Goal: Information Seeking & Learning: Find specific fact

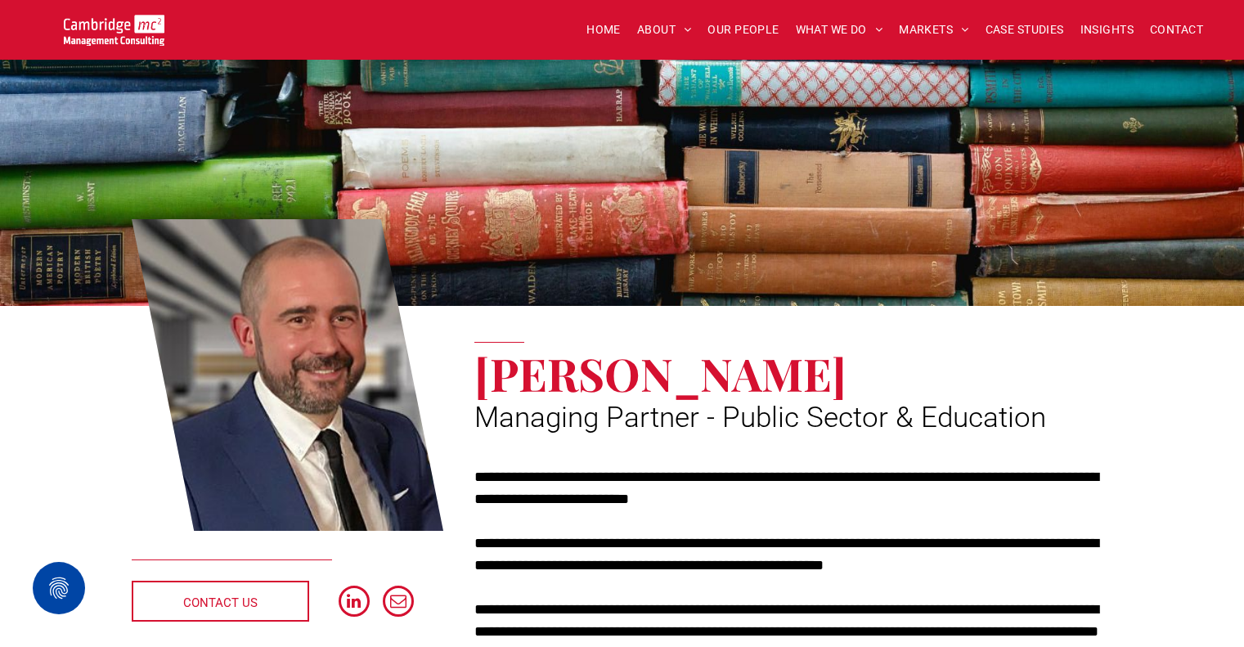
scroll to position [245, 0]
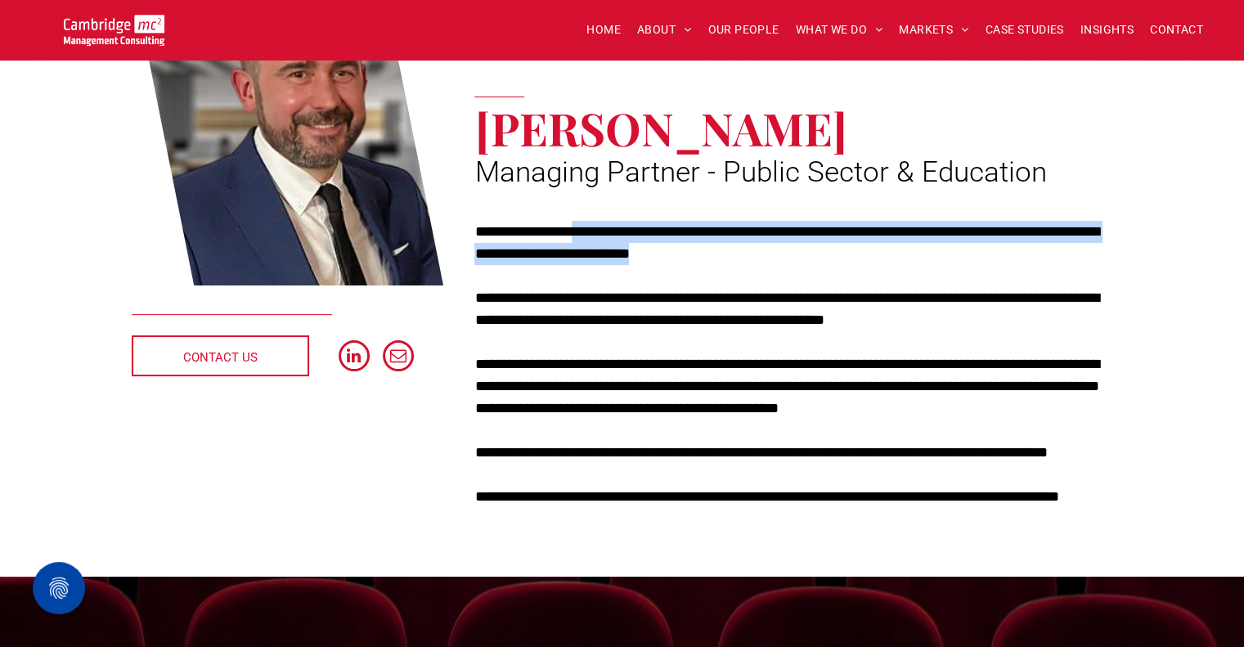
drag, startPoint x: 623, startPoint y: 244, endPoint x: 758, endPoint y: 274, distance: 138.1
click at [758, 274] on div "**********" at bounding box center [793, 375] width 638 height 309
click at [756, 280] on div "**********" at bounding box center [793, 375] width 638 height 309
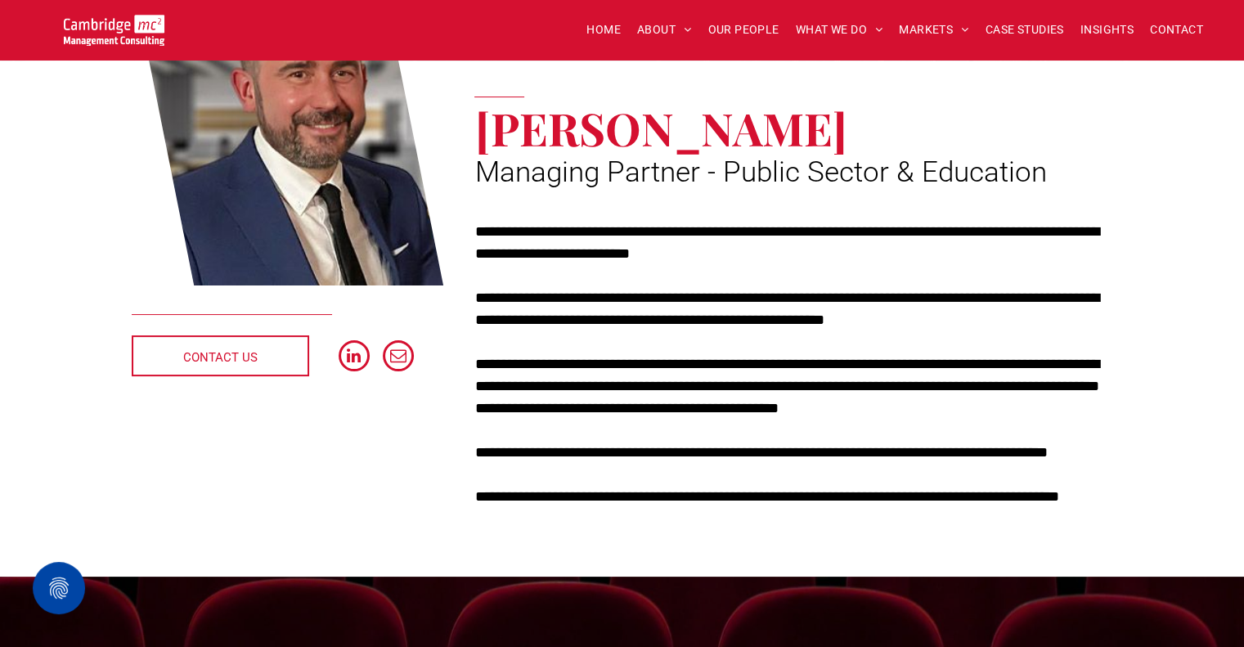
click at [759, 303] on p "**********" at bounding box center [793, 309] width 638 height 44
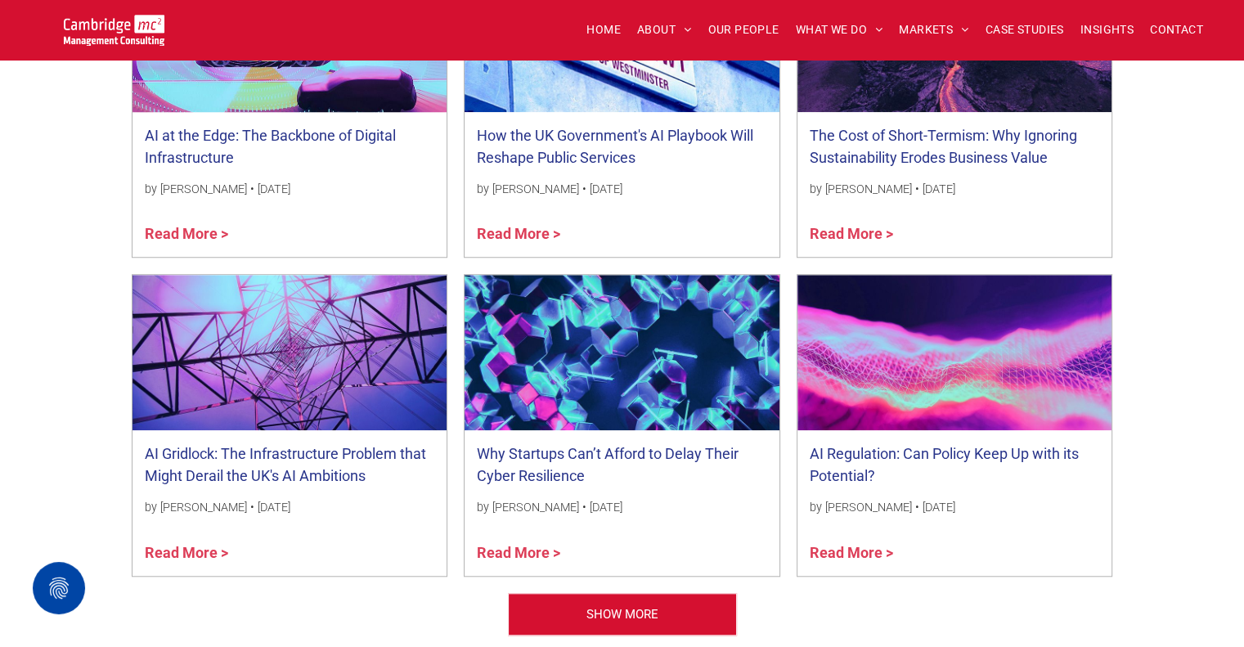
scroll to position [1308, 0]
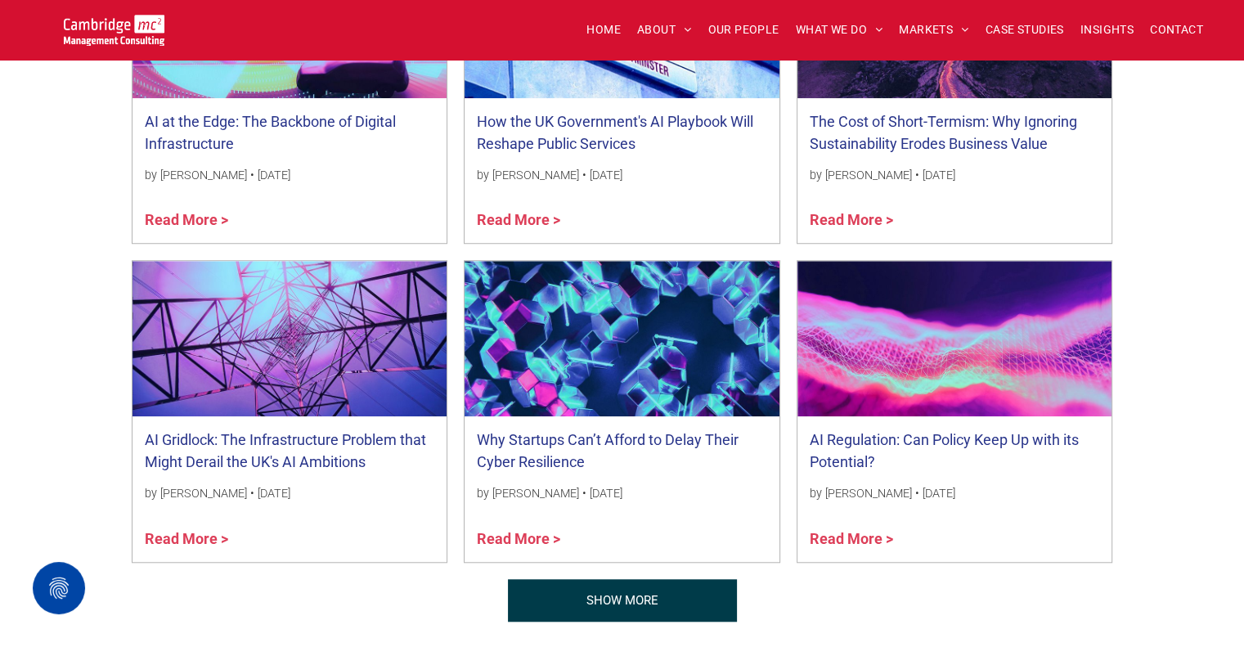
click at [642, 598] on span "SHOW MORE" at bounding box center [622, 600] width 72 height 41
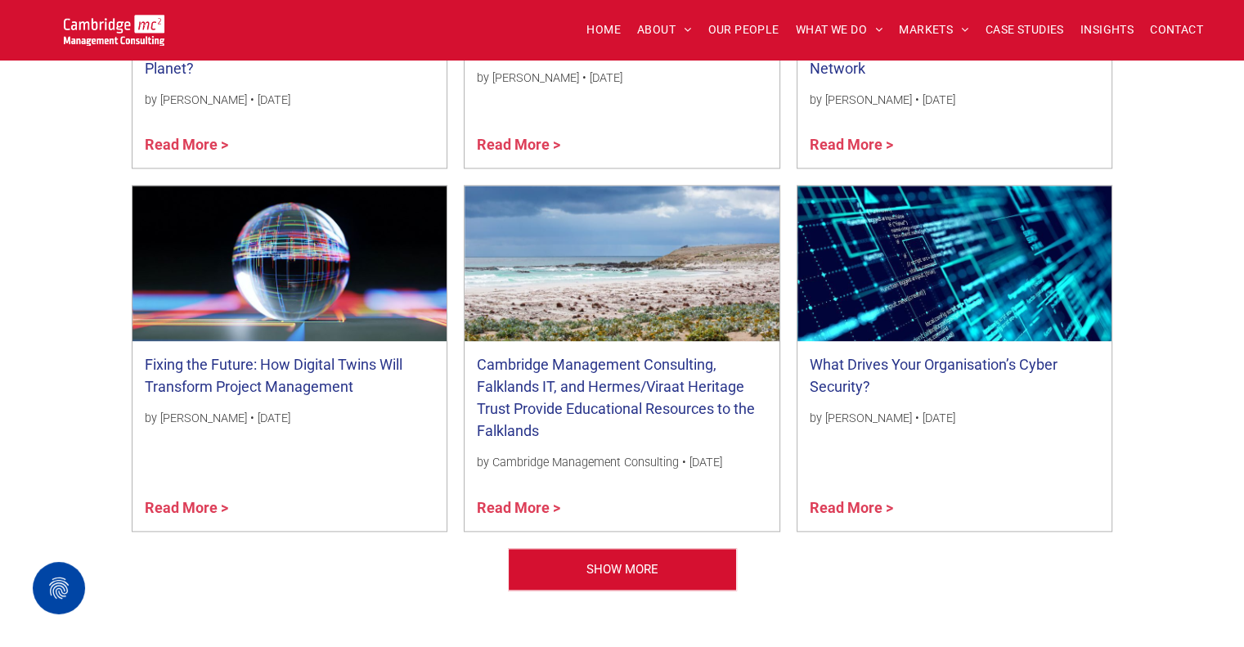
scroll to position [2044, 0]
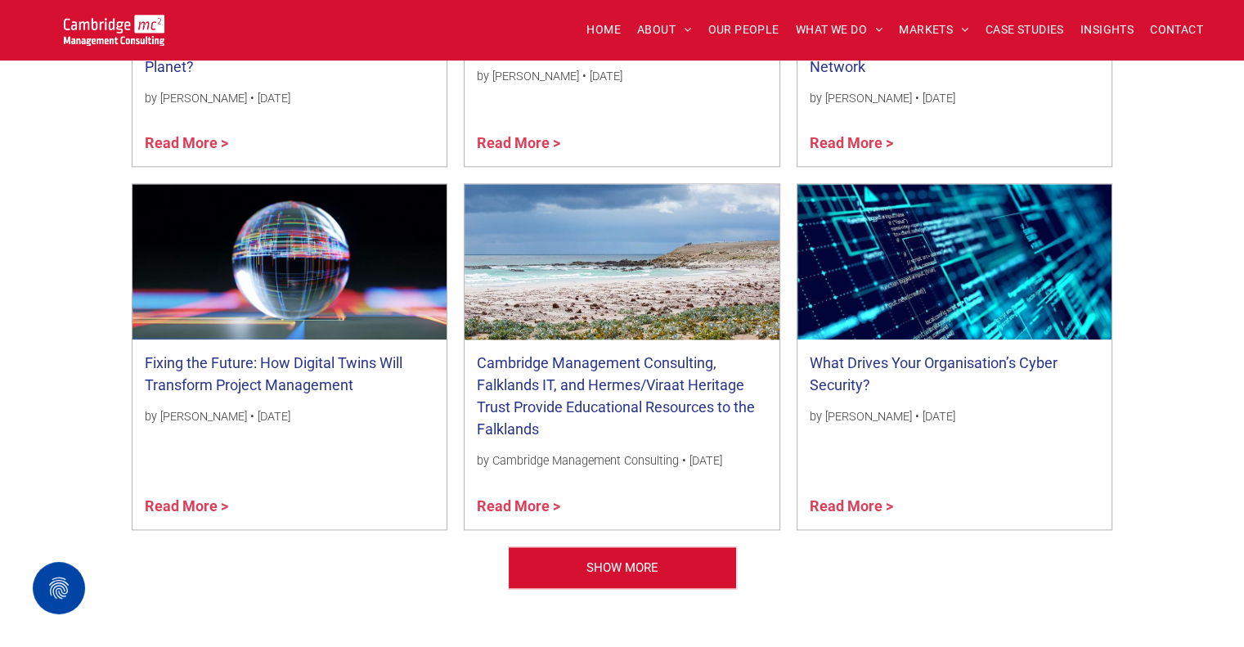
click at [585, 408] on link "Cambridge Management Consulting, Falklands IT, and Hermes/Viraat Heritage Trust…" at bounding box center [622, 396] width 290 height 88
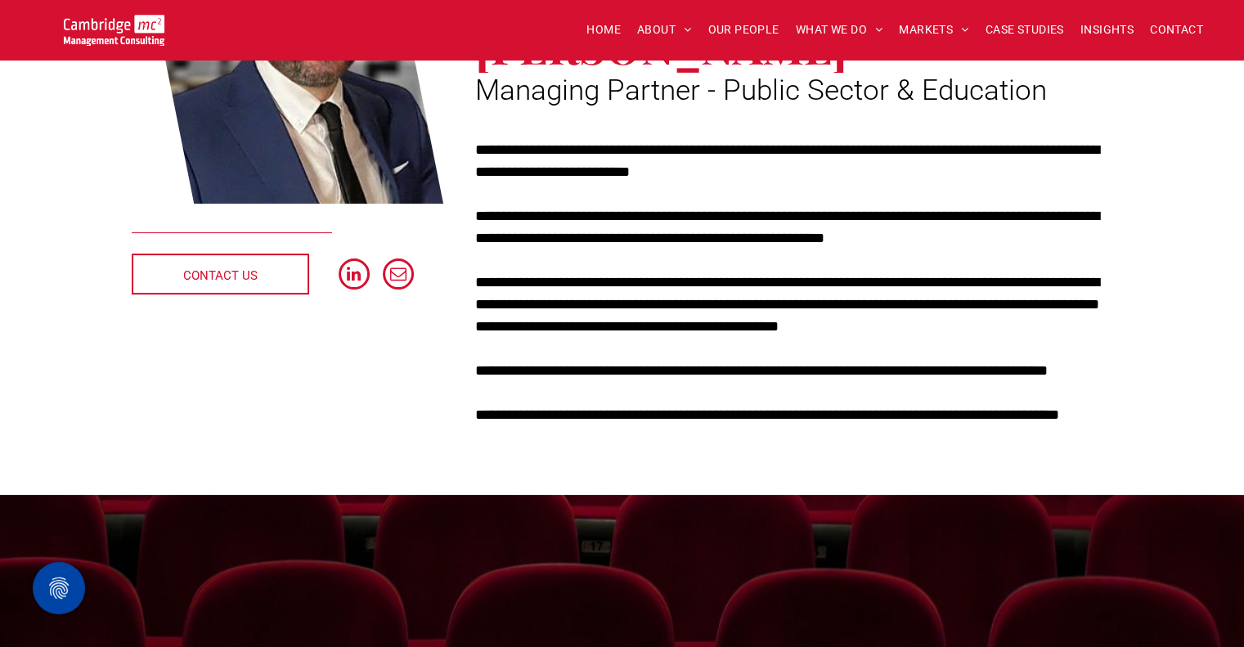
scroll to position [0, 0]
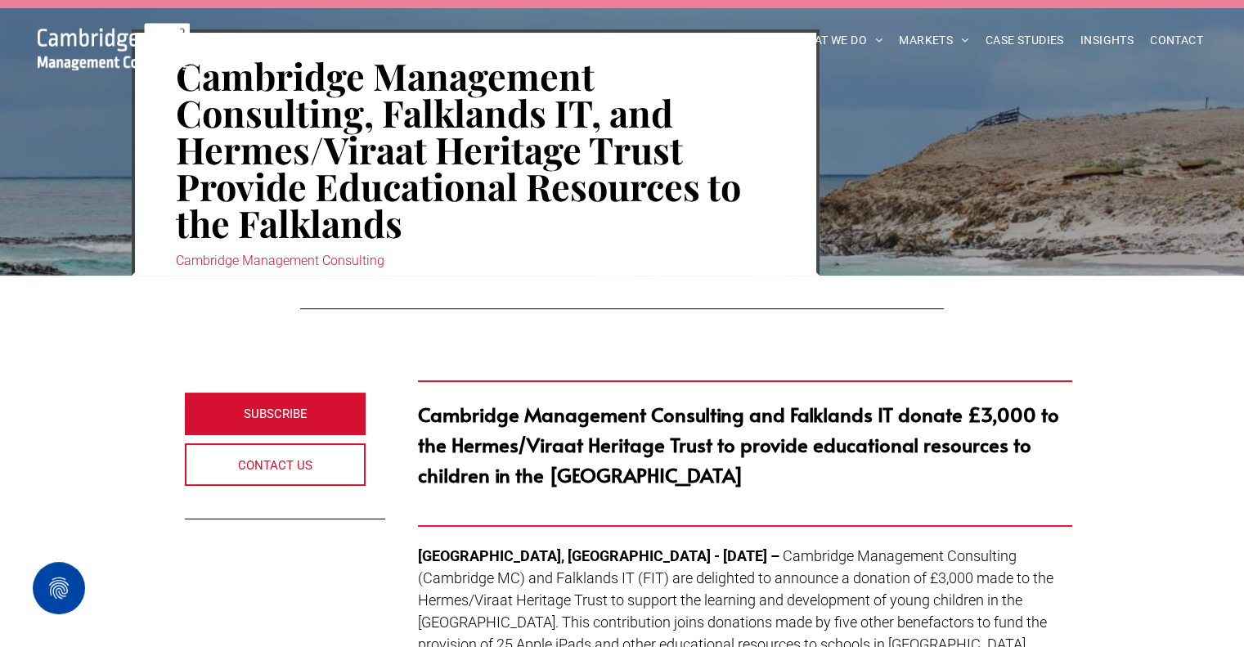
scroll to position [409, 0]
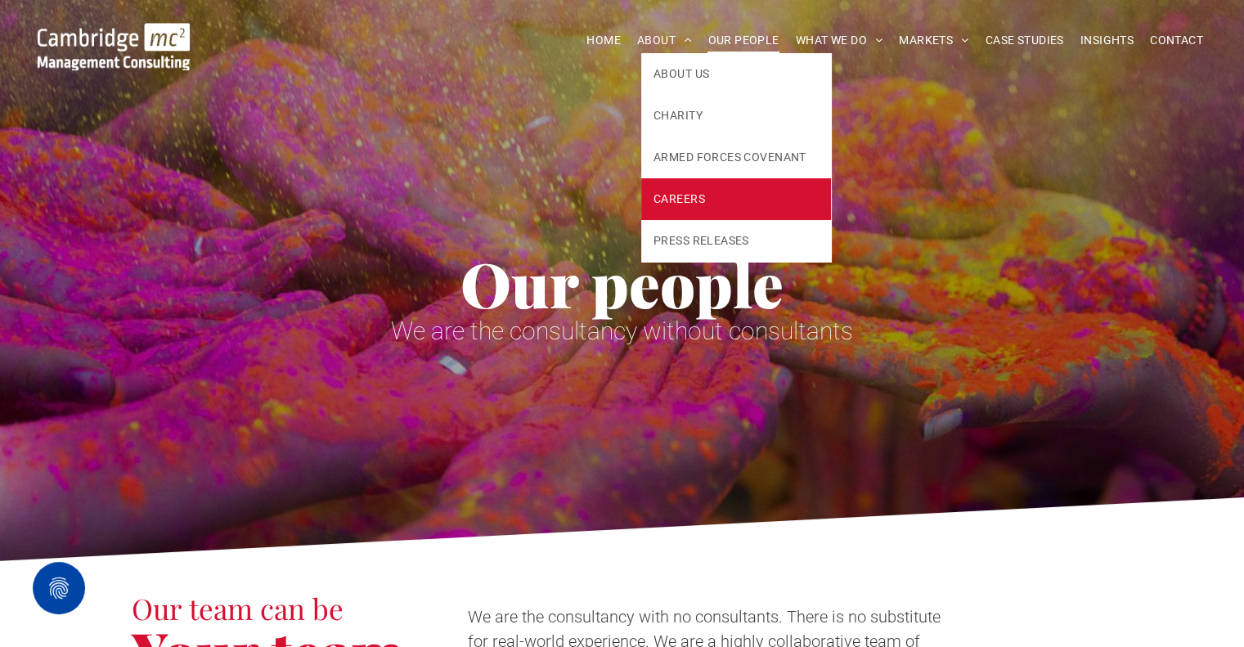
click at [680, 192] on span "CAREERS" at bounding box center [679, 199] width 52 height 17
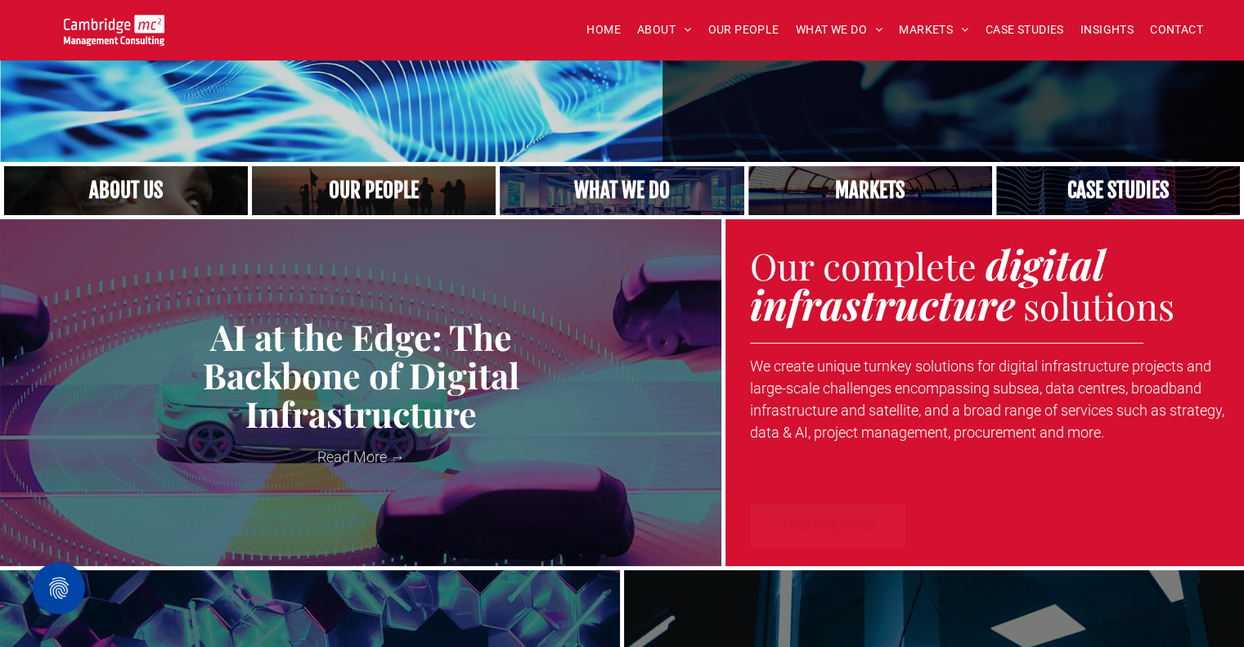
scroll to position [491, 0]
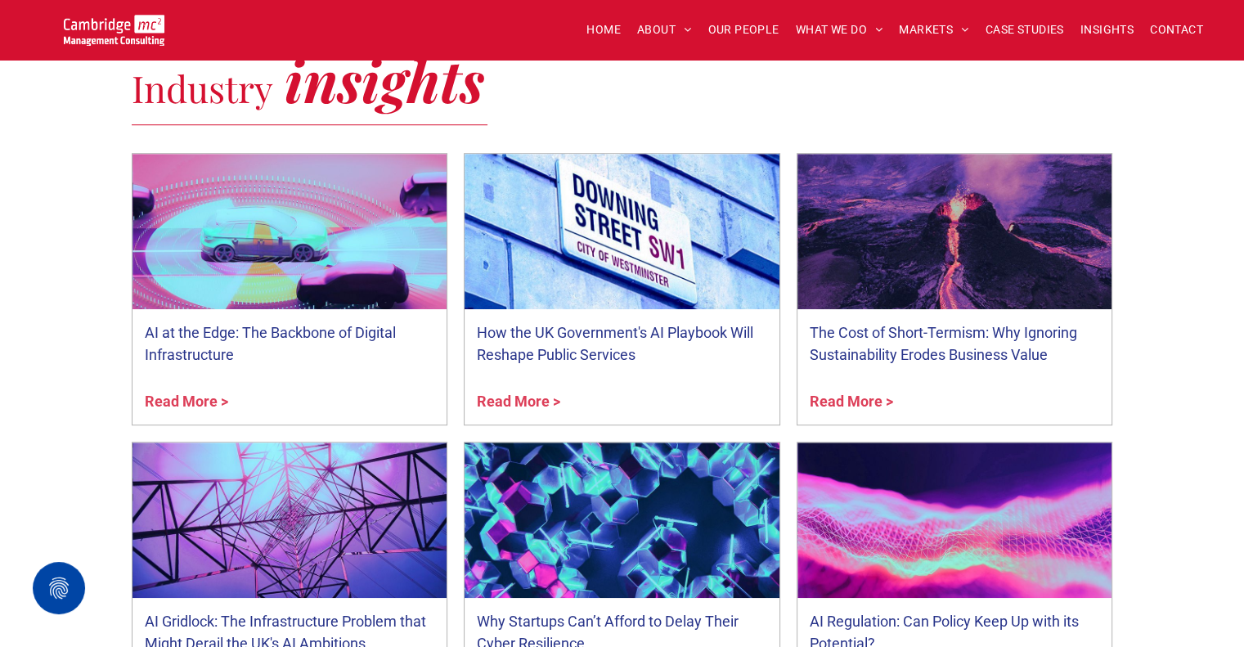
scroll to position [572, 0]
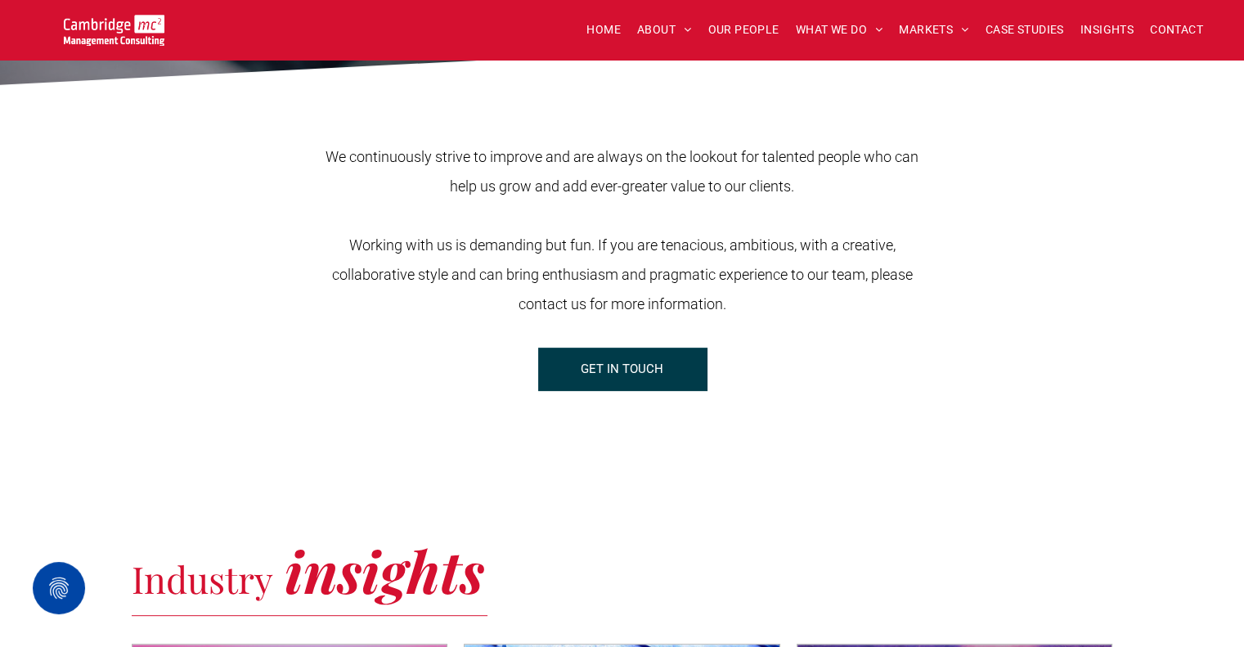
click at [648, 360] on span "GET IN TOUCH" at bounding box center [622, 368] width 83 height 41
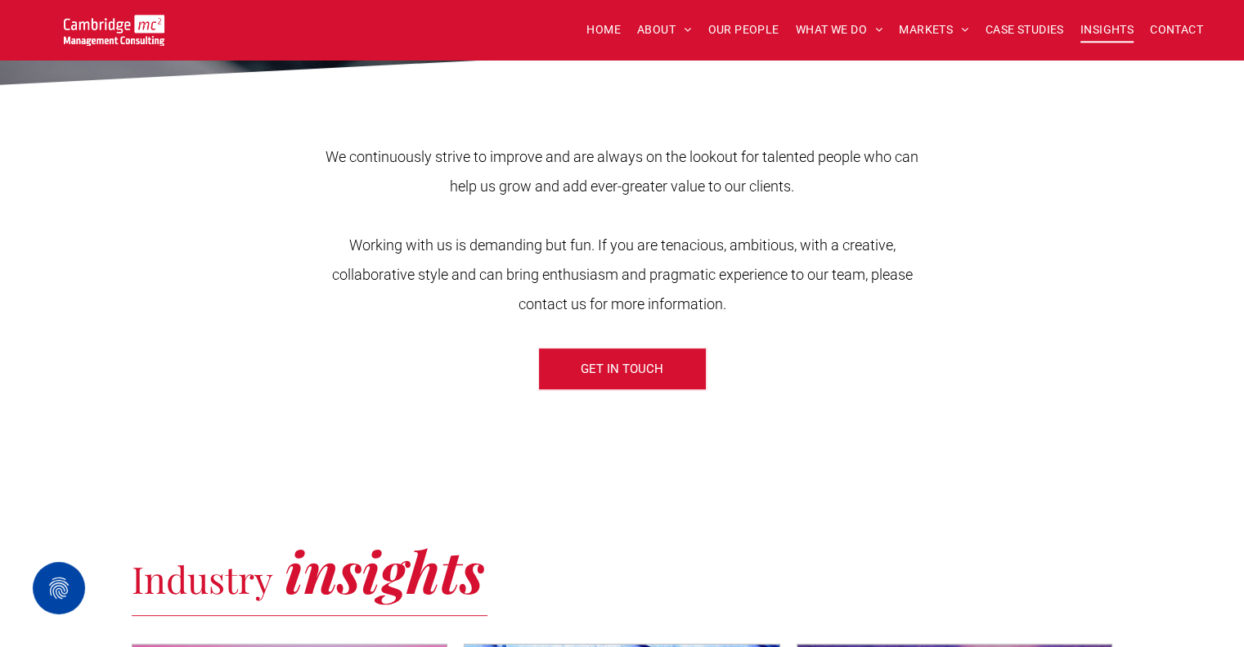
click at [1119, 25] on span "INSIGHTS" at bounding box center [1106, 29] width 53 height 25
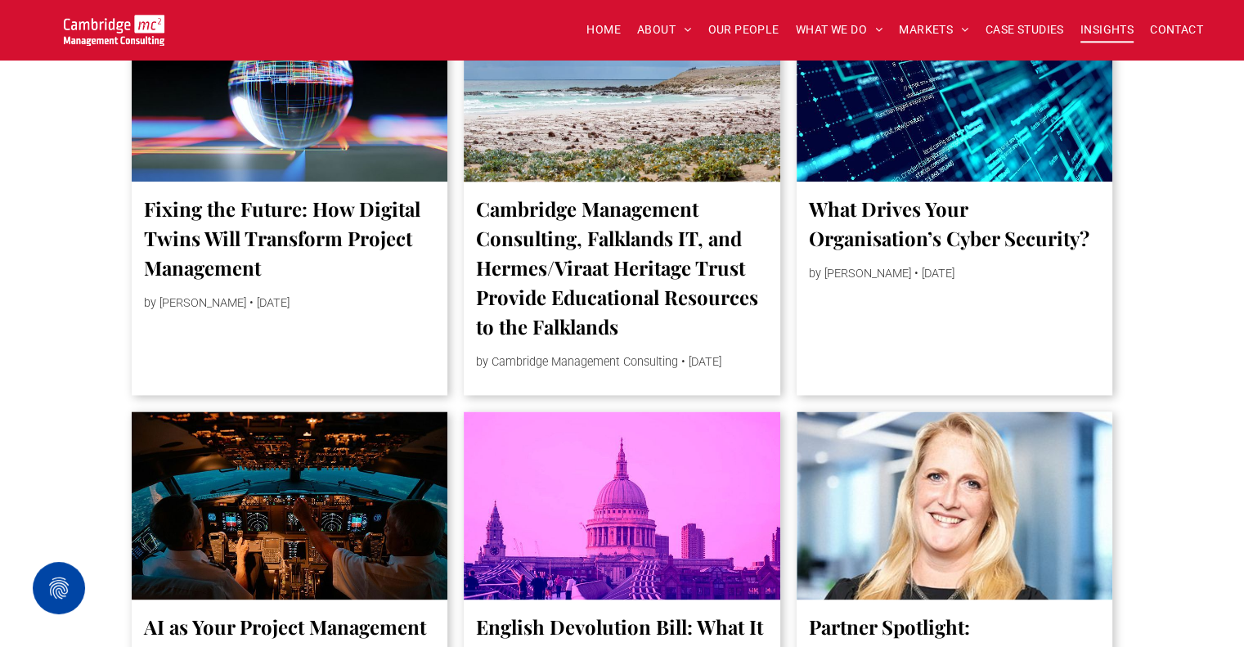
scroll to position [2126, 0]
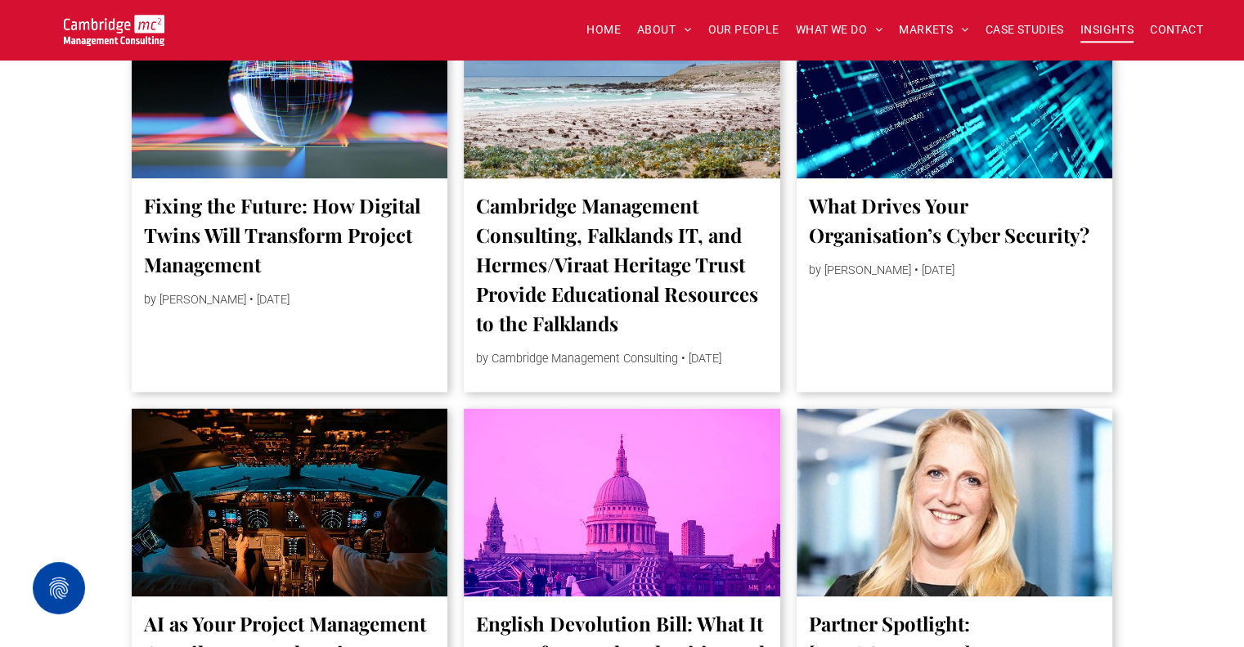
click at [625, 294] on link "Cambridge Management Consulting, Falklands IT, and Hermes/Viraat Heritage Trust…" at bounding box center [622, 264] width 292 height 147
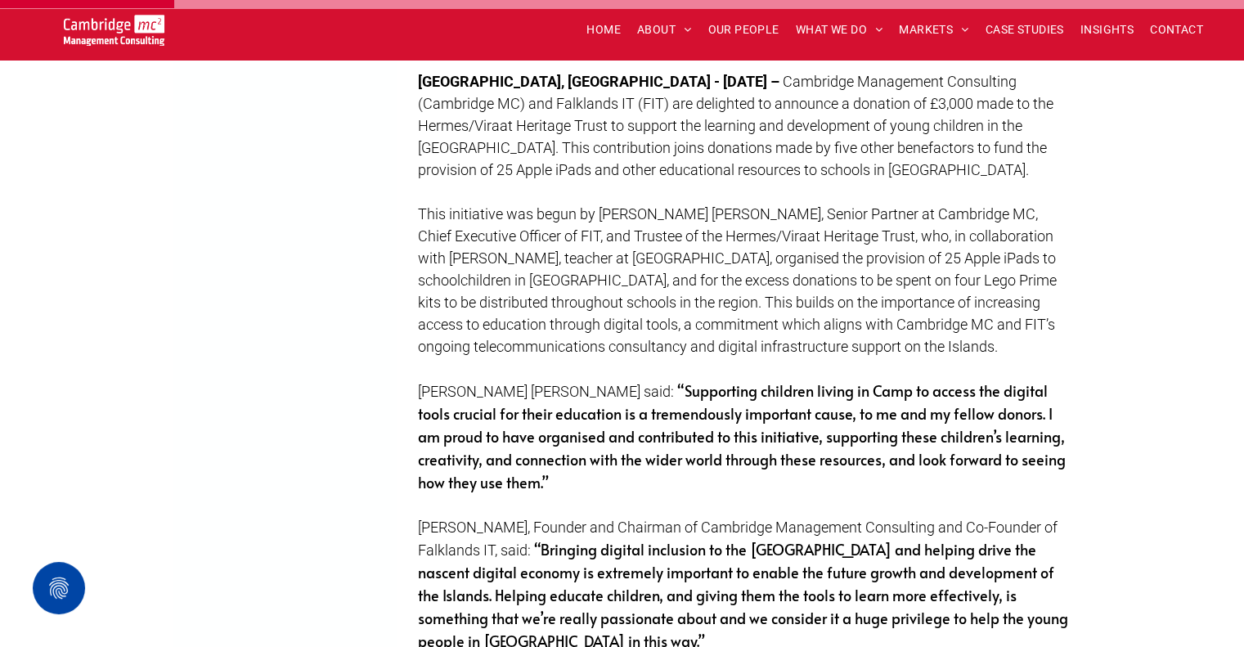
scroll to position [654, 0]
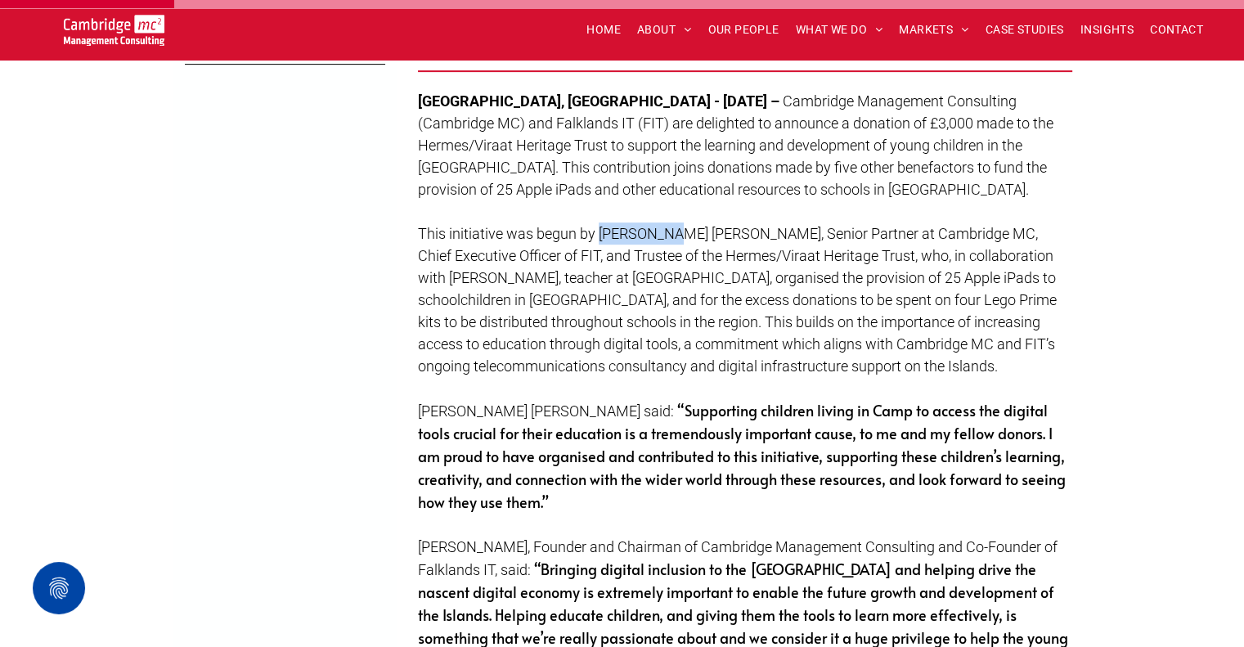
drag, startPoint x: 596, startPoint y: 231, endPoint x: 664, endPoint y: 232, distance: 67.9
click at [666, 232] on span "This initiative was begun by [PERSON_NAME] [PERSON_NAME], Senior Partner at Cam…" at bounding box center [737, 300] width 639 height 150
copy span "[PERSON_NAME] [PERSON_NAME]"
click at [844, 218] on p at bounding box center [745, 211] width 654 height 22
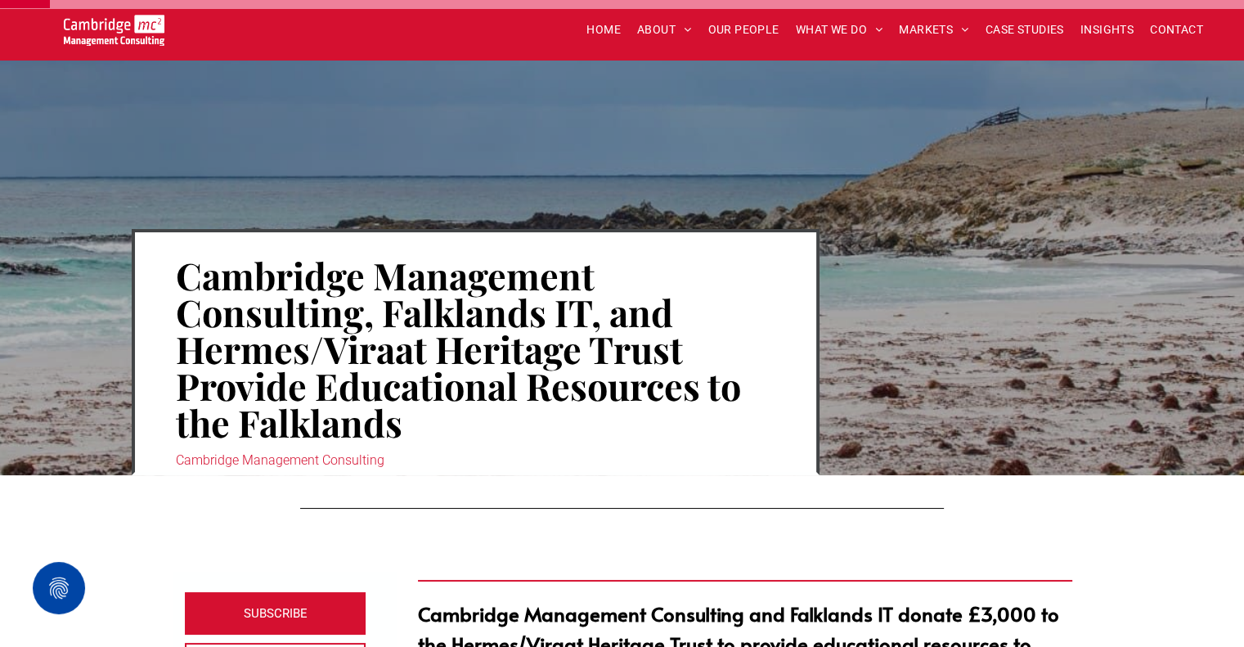
scroll to position [491, 0]
